Goal: Obtain resource: Download file/media

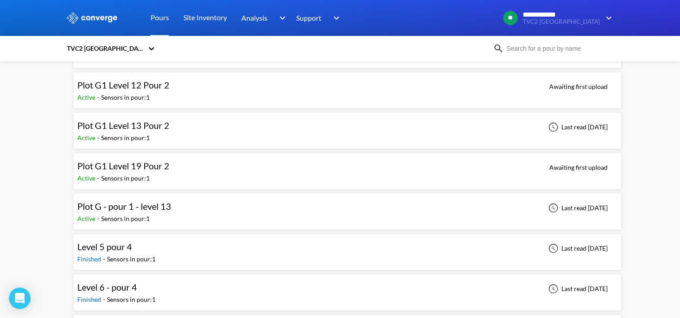
scroll to position [135, 0]
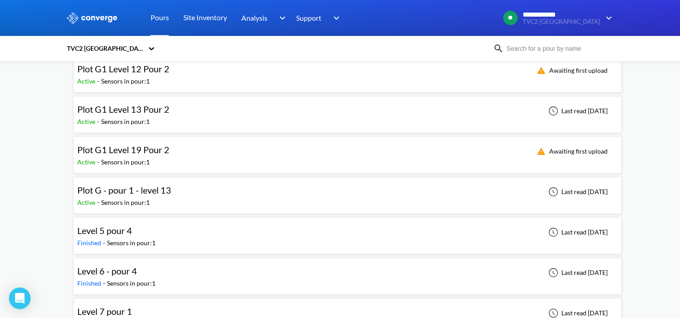
click at [203, 191] on div "Plot G - pour 1 - level 13 Active - Sensors in pour: 1 Last read [DATE]" at bounding box center [347, 195] width 540 height 29
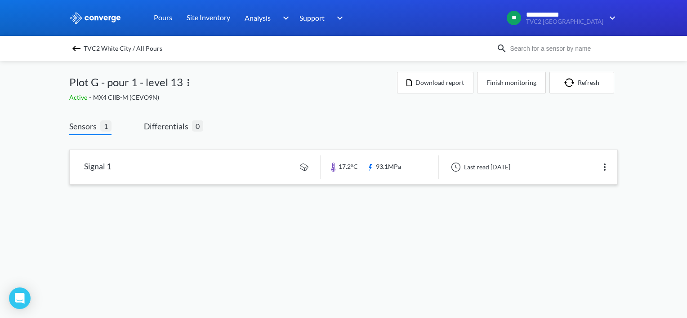
click at [230, 170] on link at bounding box center [343, 167] width 547 height 34
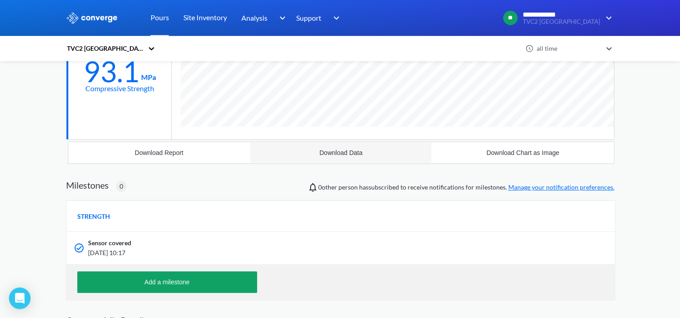
scroll to position [90, 0]
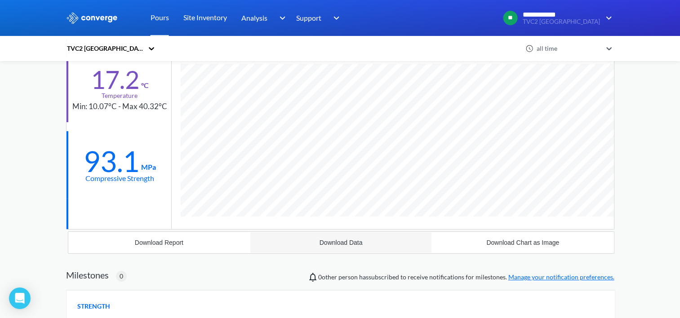
click at [335, 242] on div "Download Data" at bounding box center [341, 242] width 43 height 7
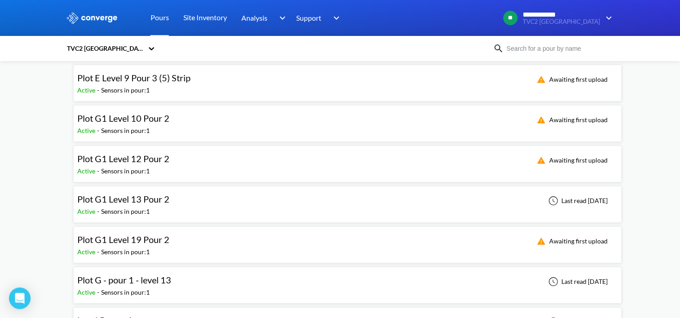
scroll to position [90, 0]
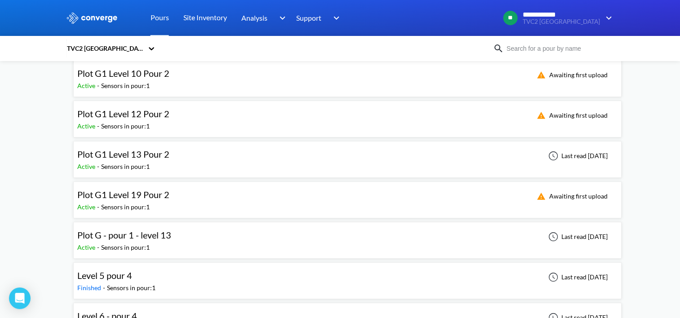
click at [246, 158] on div "Plot G1 Level 13 Pour 2 Active - Sensors in pour: 1 Last read [DATE]" at bounding box center [347, 159] width 540 height 29
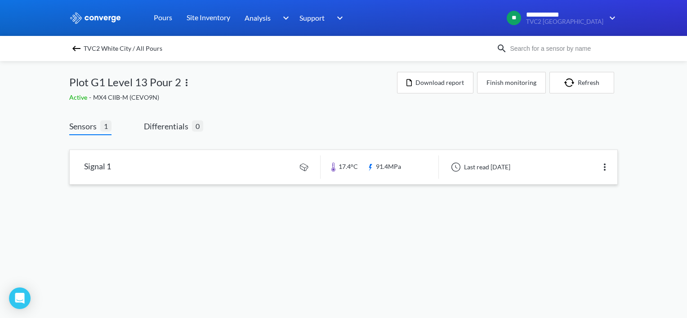
click at [234, 166] on link at bounding box center [343, 167] width 547 height 34
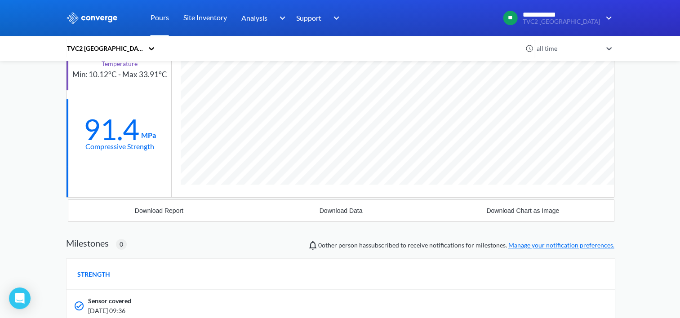
scroll to position [211, 0]
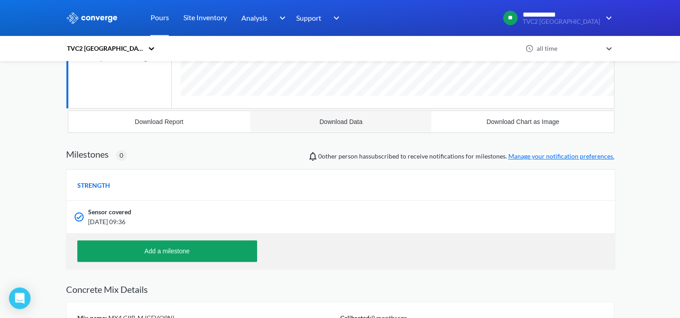
click at [333, 121] on div "Download Data" at bounding box center [341, 121] width 43 height 7
click at [32, 159] on div "**********" at bounding box center [340, 98] width 680 height 618
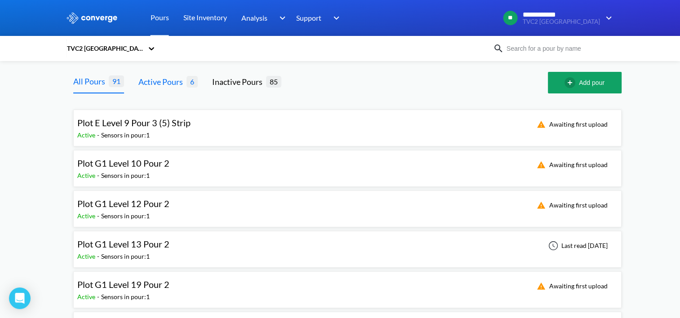
click at [167, 82] on div "Active Pours" at bounding box center [162, 81] width 48 height 13
click at [184, 170] on div "Plot G1 Level 10 Pour 2 Active - Sensors in pour: 1 Awaiting first upload" at bounding box center [347, 168] width 540 height 29
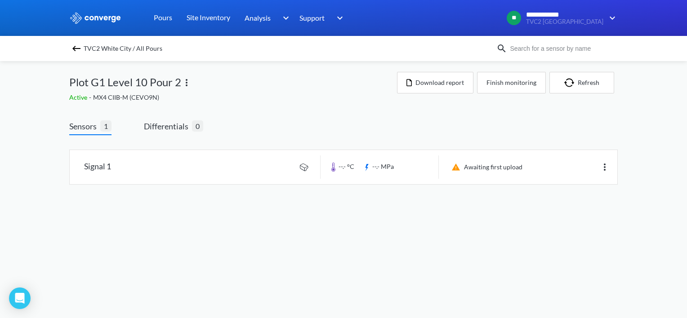
click at [77, 50] on img at bounding box center [76, 48] width 11 height 11
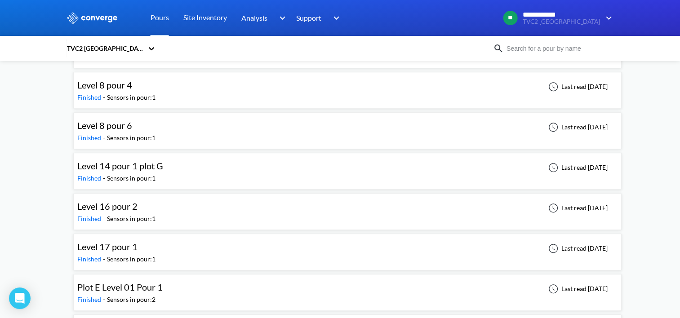
scroll to position [539, 0]
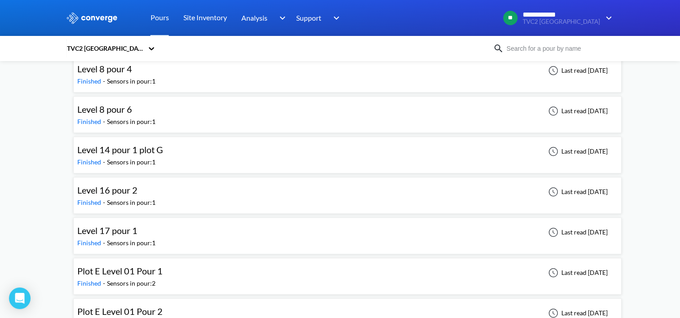
click at [201, 153] on div "Level 14 pour 1 plot G Finished - Sensors in pour: 1 Last read [DATE]" at bounding box center [347, 155] width 540 height 29
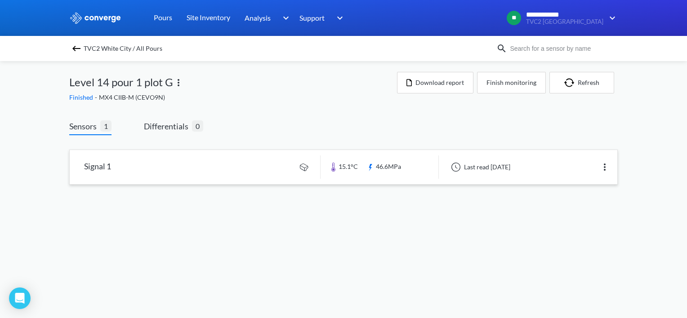
click at [180, 171] on link at bounding box center [343, 167] width 547 height 34
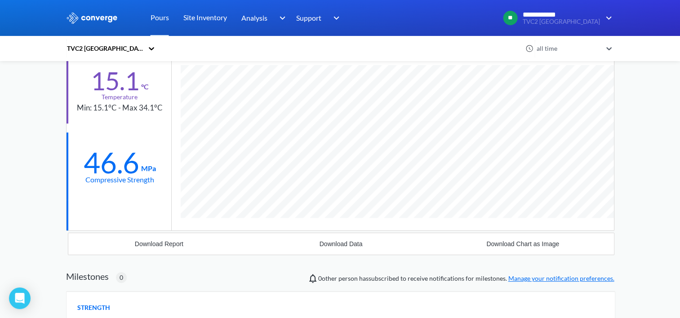
scroll to position [537, 548]
